Goal: Transaction & Acquisition: Book appointment/travel/reservation

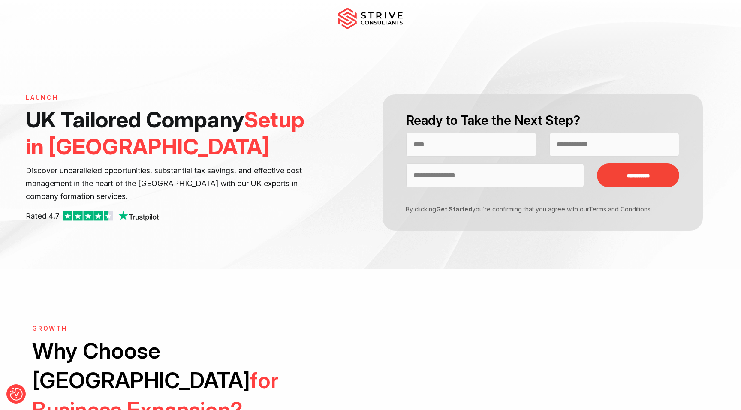
click at [231, 129] on h1 "UK Tailored Company Setup in [GEOGRAPHIC_DATA]" at bounding box center [174, 133] width 296 height 54
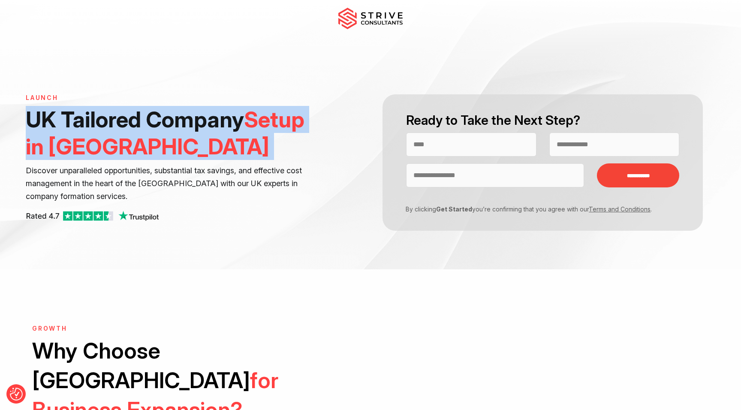
click at [259, 126] on span "Setup in [GEOGRAPHIC_DATA]" at bounding box center [165, 132] width 279 height 53
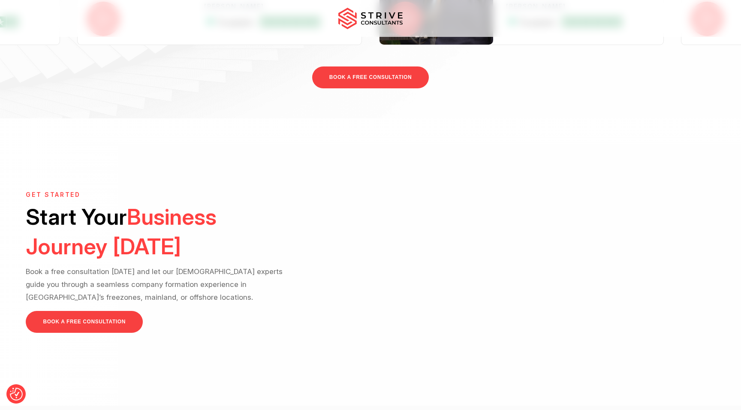
scroll to position [1897, 0]
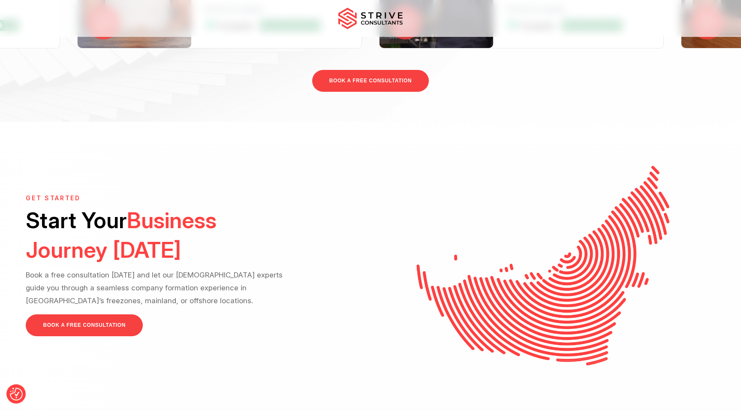
click at [197, 268] on p "Book a free consultation [DATE] and let our [DEMOGRAPHIC_DATA] experts guide yo…" at bounding box center [164, 287] width 276 height 39
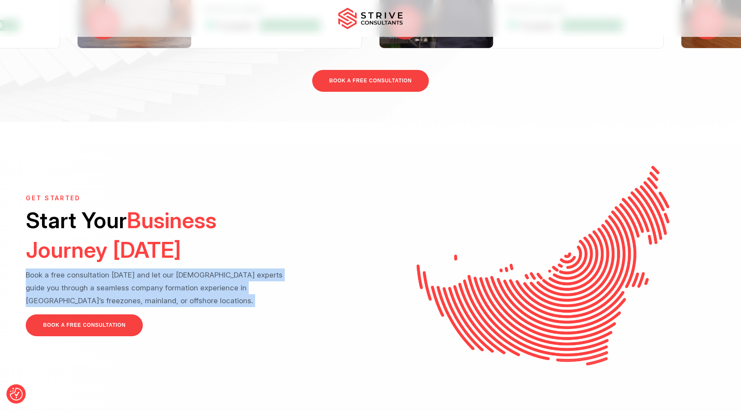
click at [202, 268] on p "Book a free consultation [DATE] and let our [DEMOGRAPHIC_DATA] experts guide yo…" at bounding box center [164, 287] width 276 height 39
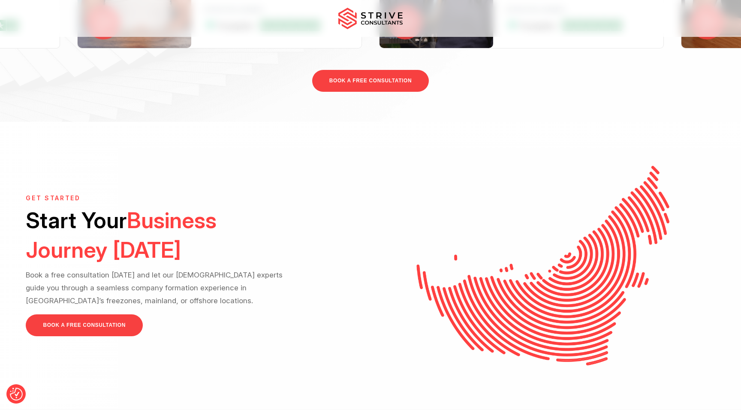
click at [202, 268] on p "Book a free consultation [DATE] and let our [DEMOGRAPHIC_DATA] experts guide yo…" at bounding box center [164, 287] width 276 height 39
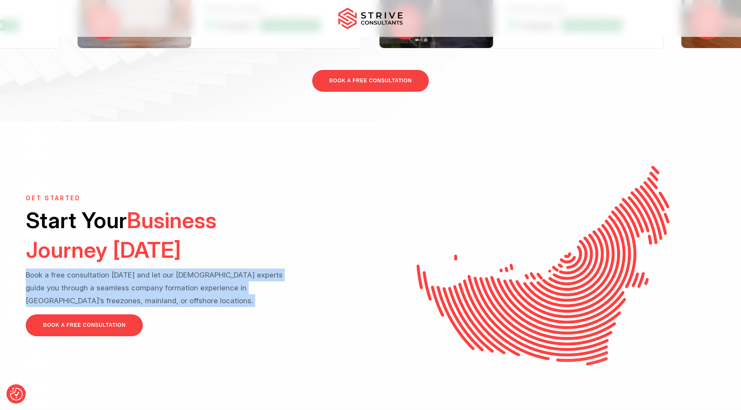
click at [212, 268] on p "Book a free consultation [DATE] and let our [DEMOGRAPHIC_DATA] experts guide yo…" at bounding box center [164, 287] width 276 height 39
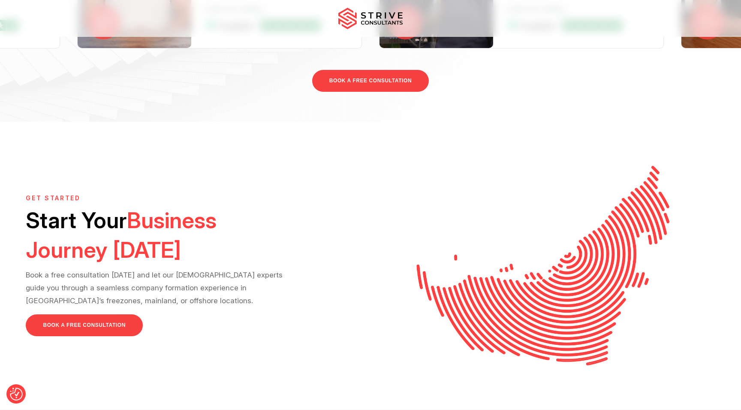
click at [386, 125] on div "GET STARTED Start Your Business Journey [DATE] Book a free consultation [DATE] …" at bounding box center [370, 265] width 689 height 287
